Goal: Transaction & Acquisition: Download file/media

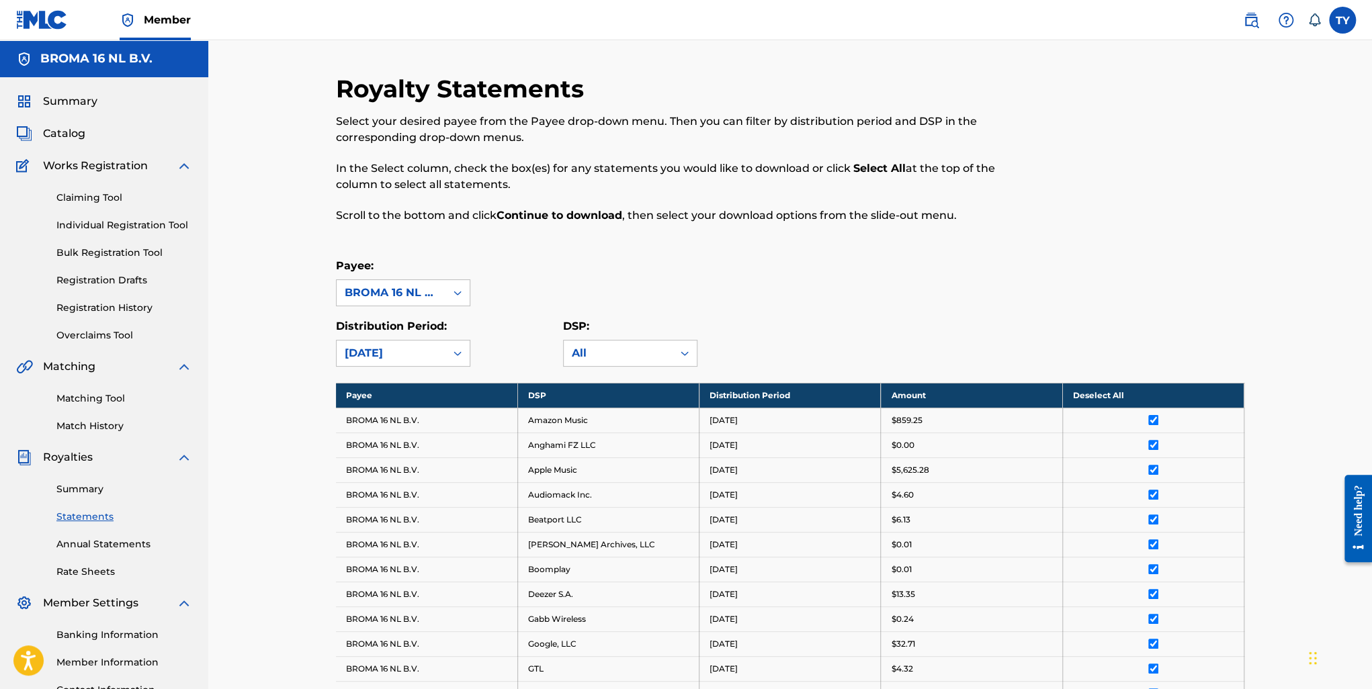
click at [79, 101] on span "Summary" at bounding box center [70, 101] width 54 height 16
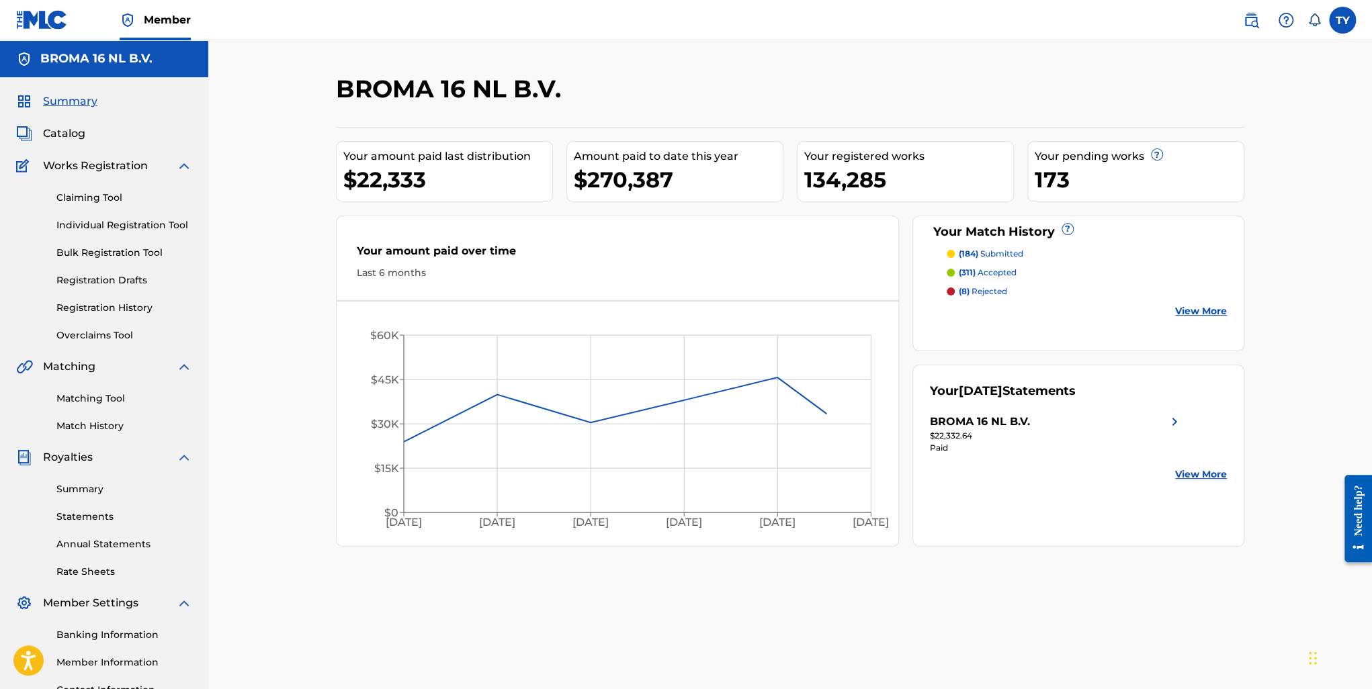
click at [1187, 468] on link "View More" at bounding box center [1201, 474] width 52 height 14
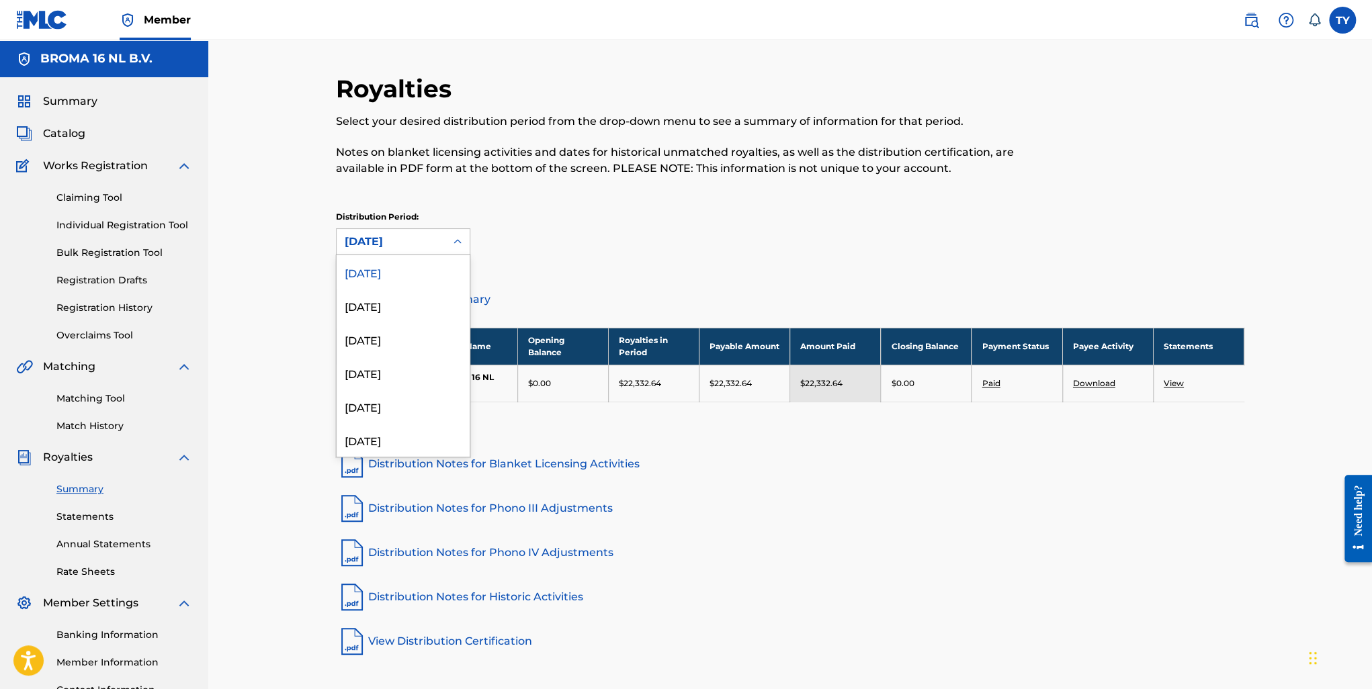
click at [435, 245] on div "[DATE]" at bounding box center [391, 242] width 93 height 16
click at [387, 439] on div "[DATE]" at bounding box center [403, 440] width 133 height 34
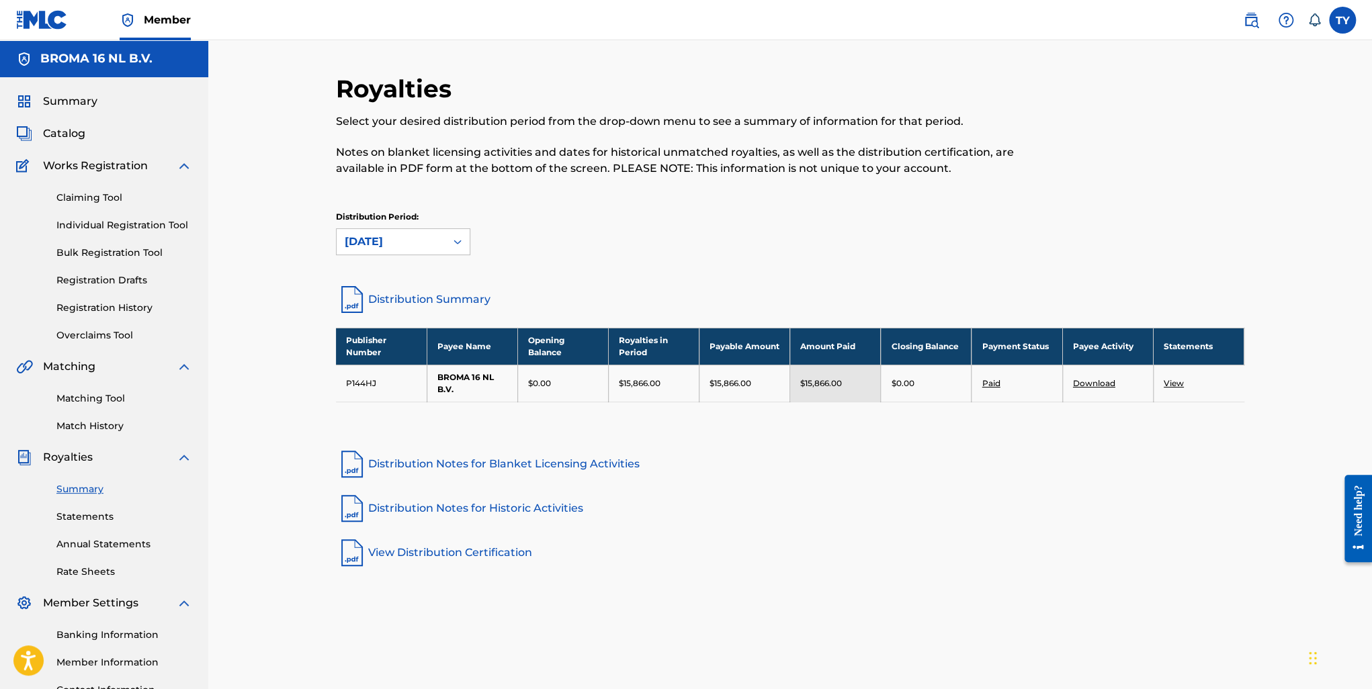
click at [1179, 378] on link "View" at bounding box center [1173, 383] width 20 height 10
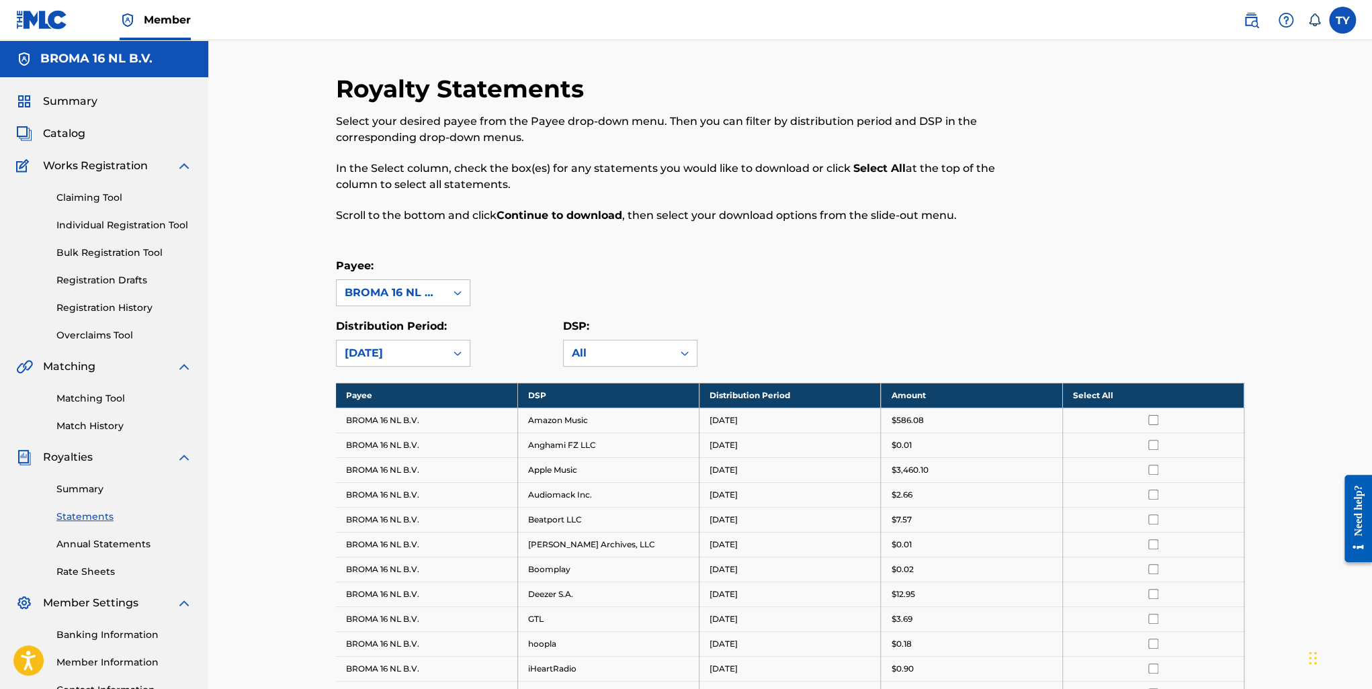
click at [1362, 679] on div at bounding box center [1362, 679] width 0 height 0
click at [1100, 391] on th "Select All" at bounding box center [1152, 395] width 181 height 25
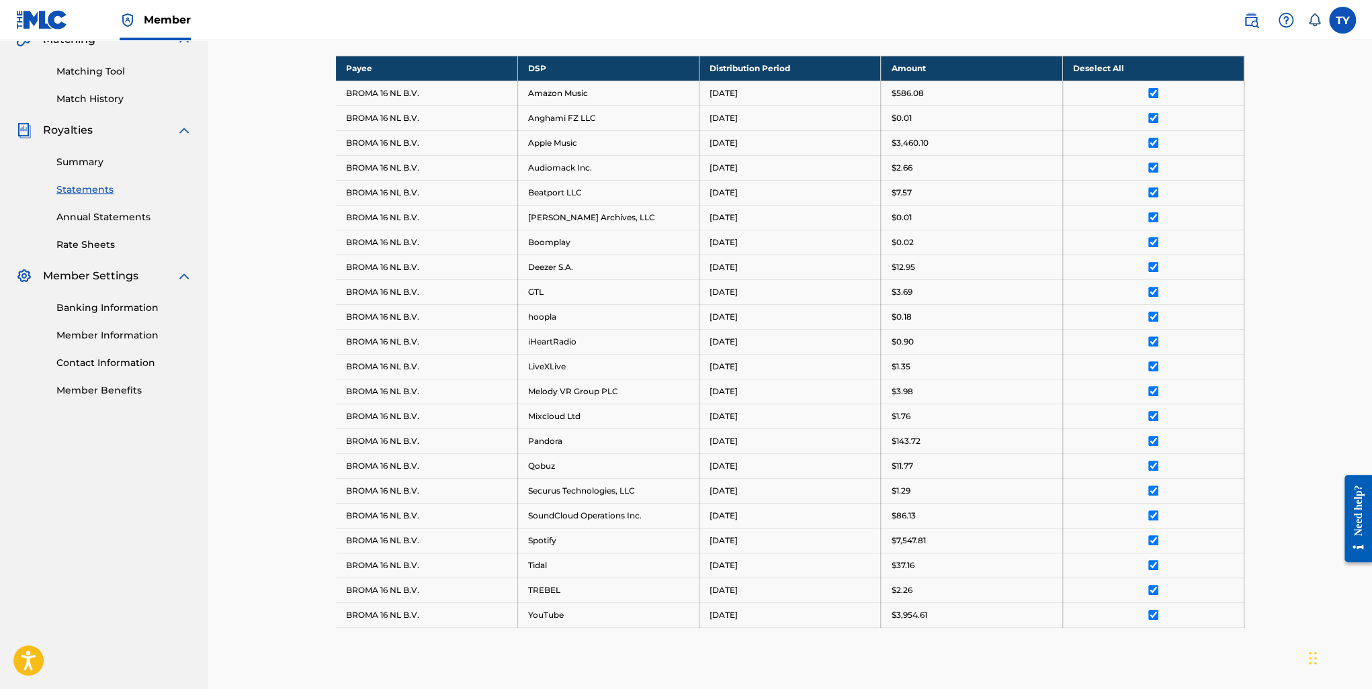
scroll to position [501, 0]
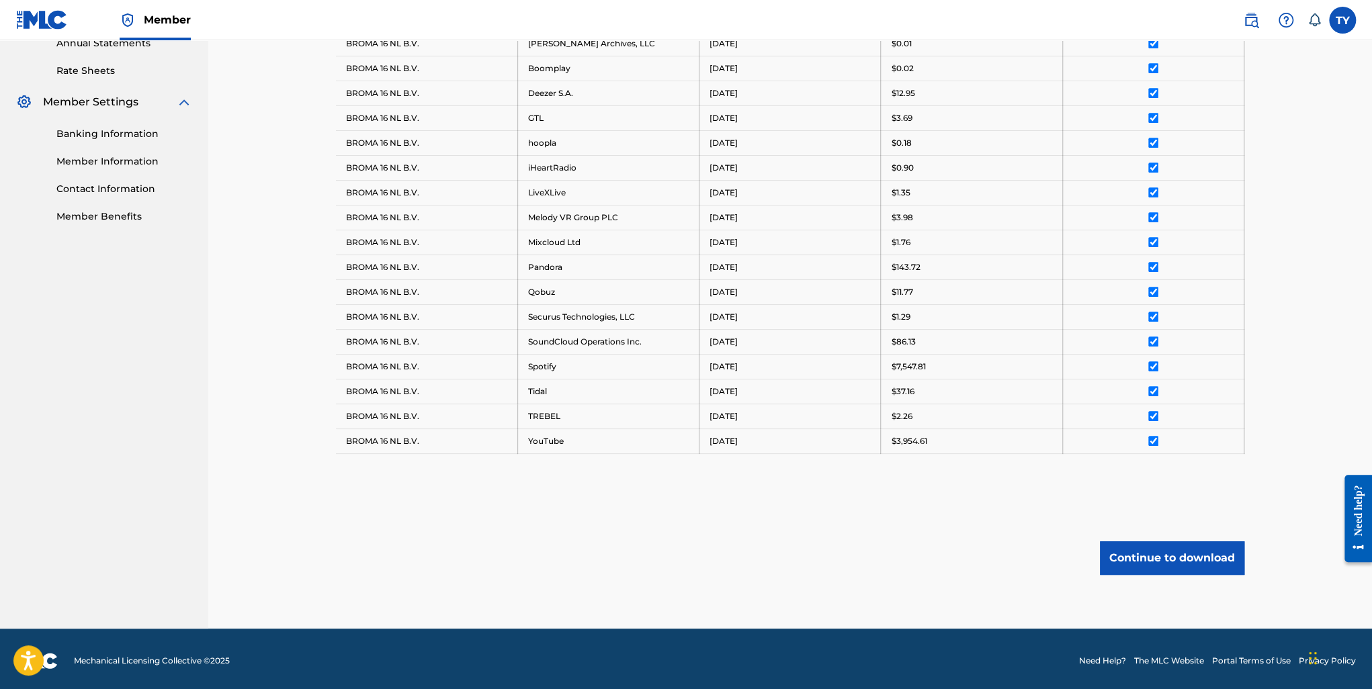
click at [1186, 552] on button "Continue to download" at bounding box center [1172, 558] width 144 height 34
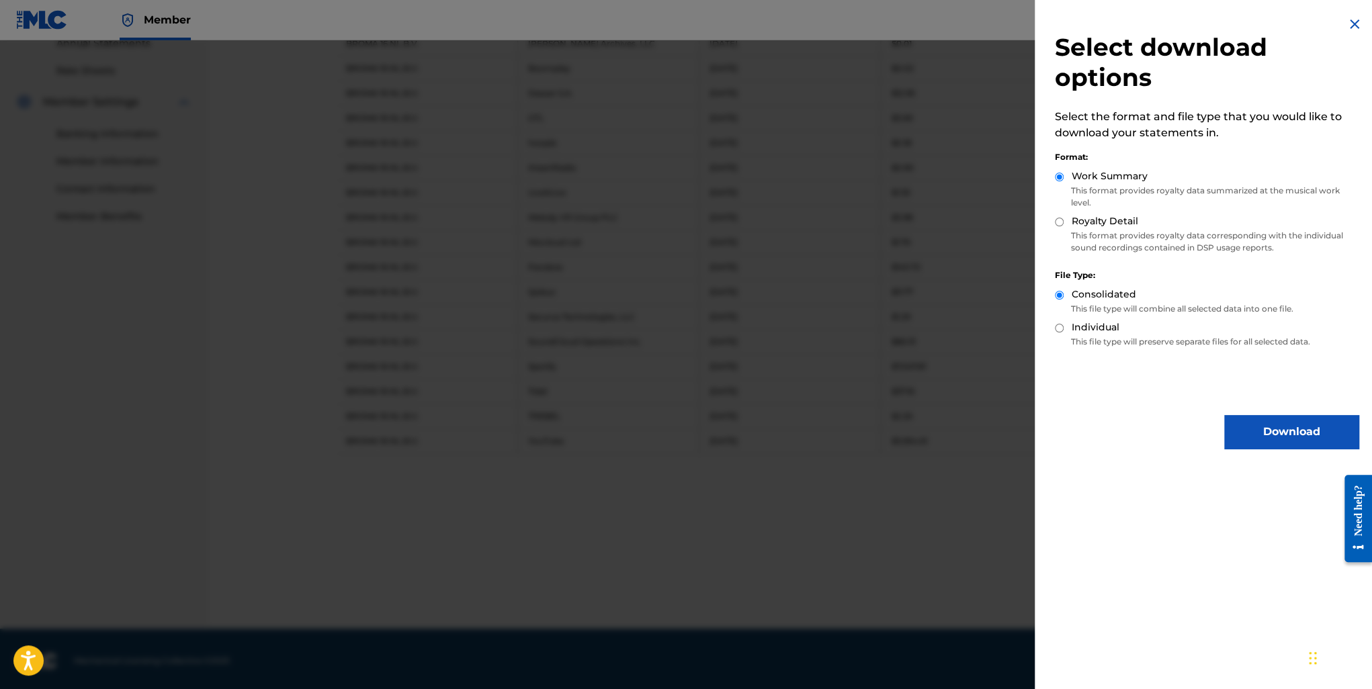
click at [1269, 429] on button "Download" at bounding box center [1291, 432] width 134 height 34
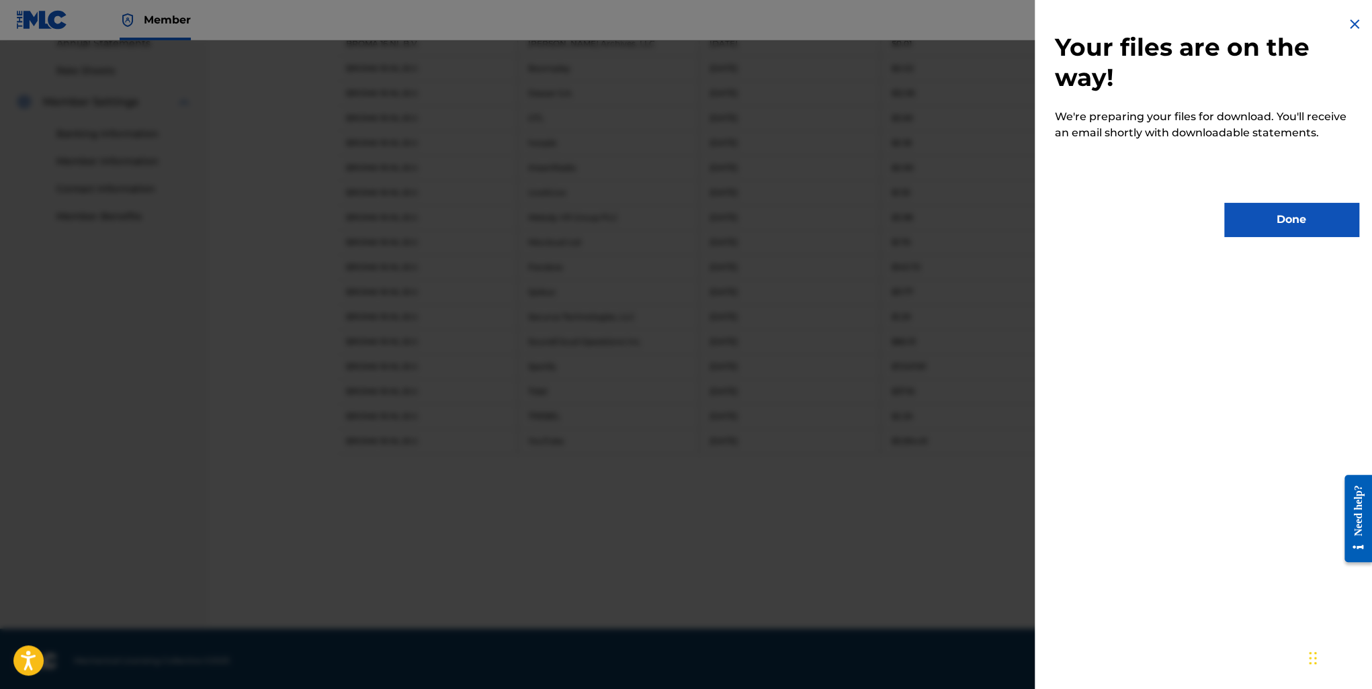
click at [1302, 226] on button "Done" at bounding box center [1291, 220] width 134 height 34
